Goal: Information Seeking & Learning: Find specific fact

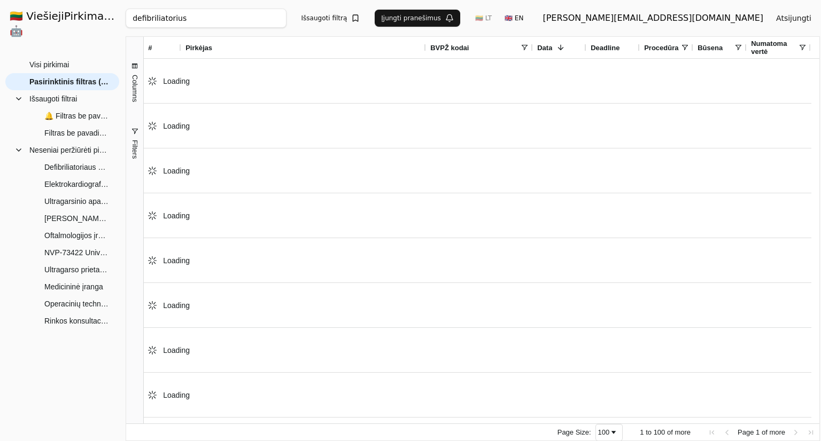
click at [204, 18] on input "defibriliatorius" at bounding box center [206, 18] width 160 height 19
paste input "Ne mažiau 20 monopolinių kanalų"
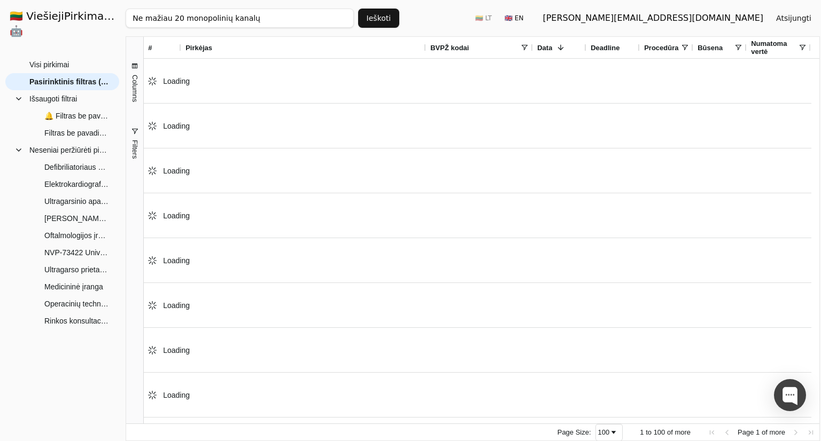
click button "Ieškoti" at bounding box center [379, 18] width 42 height 19
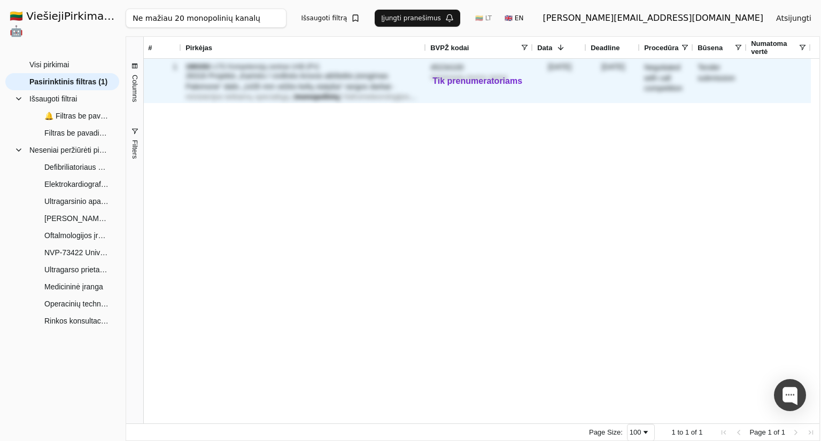
click at [269, 99] on span "ministerijos teikiamų specialiųjų (" at bounding box center [239, 96] width 109 height 9
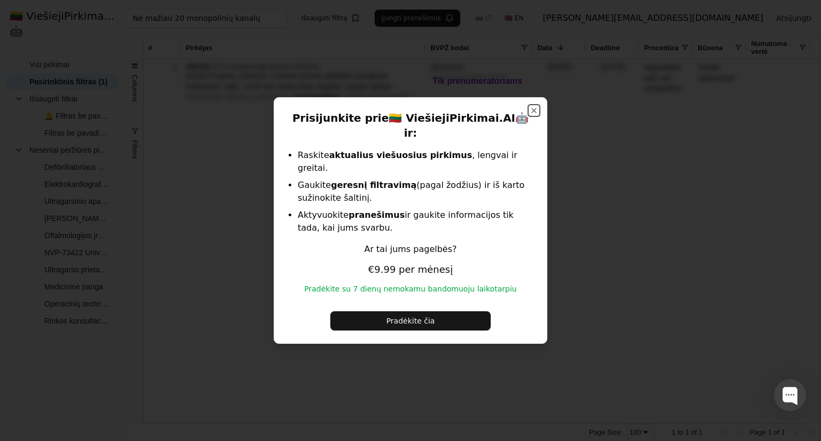
click at [536, 115] on button "Close" at bounding box center [534, 110] width 9 height 9
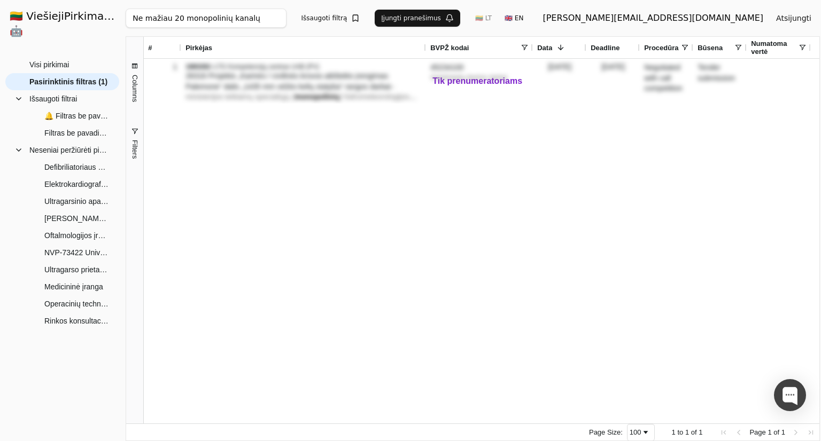
click at [244, 26] on input "Ne mažiau 20 monopolinių kanalų" at bounding box center [206, 18] width 160 height 19
click at [236, 10] on input "Ne mažiau 20 monopolinių kanalų" at bounding box center [206, 18] width 160 height 19
paste input "Sensorinio nervo laidumo tyrimai"
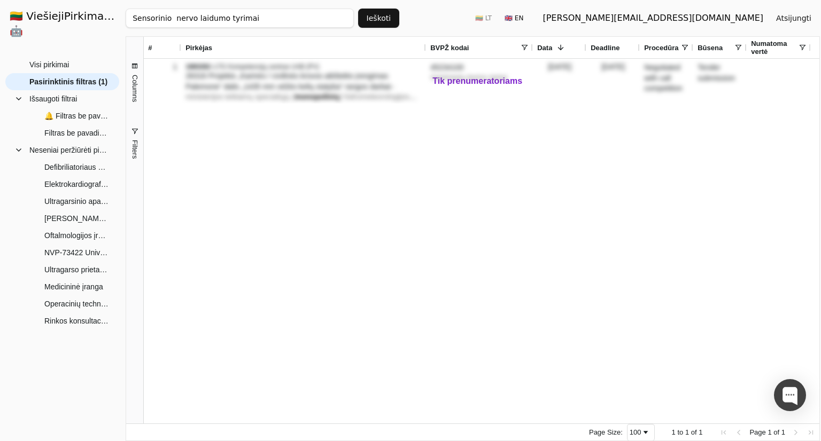
click button "Ieškoti" at bounding box center [379, 18] width 42 height 19
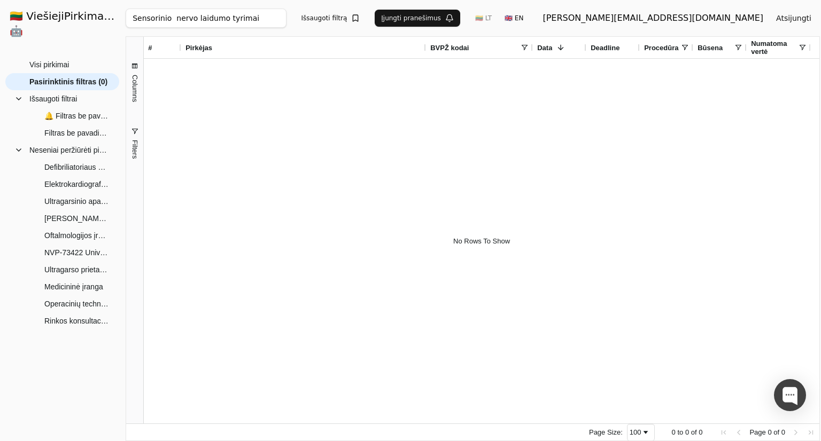
click at [177, 22] on input "Sensorinio nervo laidumo tyrimai" at bounding box center [206, 18] width 160 height 19
paste input "Ne mažiau 2 EMG kanalų"
click button "Ieškoti" at bounding box center [379, 18] width 42 height 19
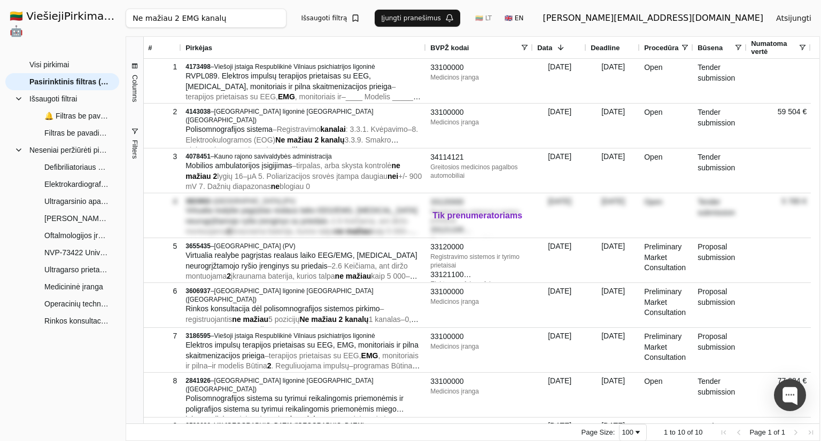
click at [172, 1] on div "Ne mažiau 2 EMG kanalų Ieškoti Išsaugoti filtrą Įjungti pranešimus 🇱🇹 LT 🇬🇧 EN …" at bounding box center [473, 18] width 694 height 36
click at [184, 20] on input "Ne mažiau 2 EMG kanalų" at bounding box center [206, 18] width 160 height 19
paste input "5 elektrinio stimuliavimo"
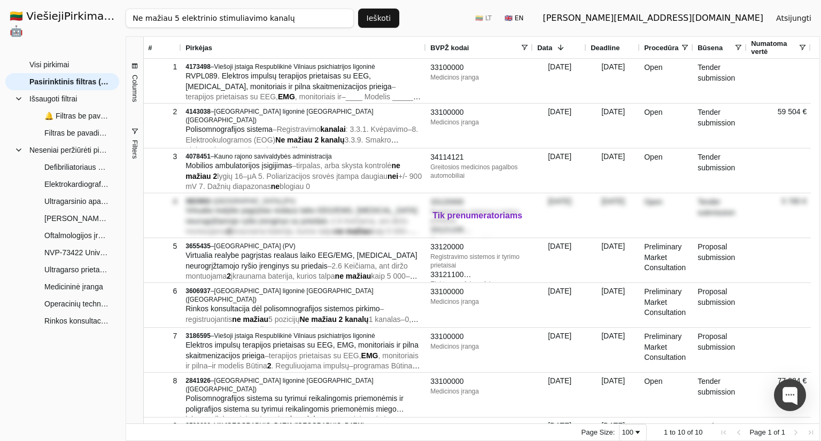
type input "Ne mažiau 5 elektrinio stimuliavimo kanalų"
click button "Ieškoti" at bounding box center [379, 18] width 42 height 19
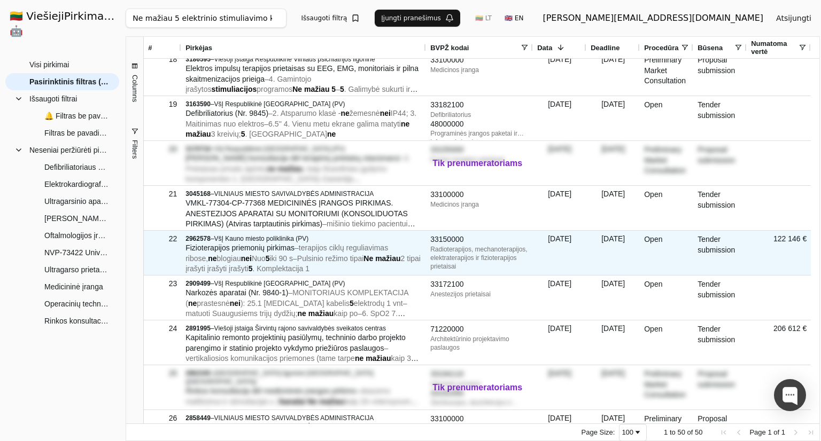
scroll to position [748, 0]
